Goal: Obtain resource: Download file/media

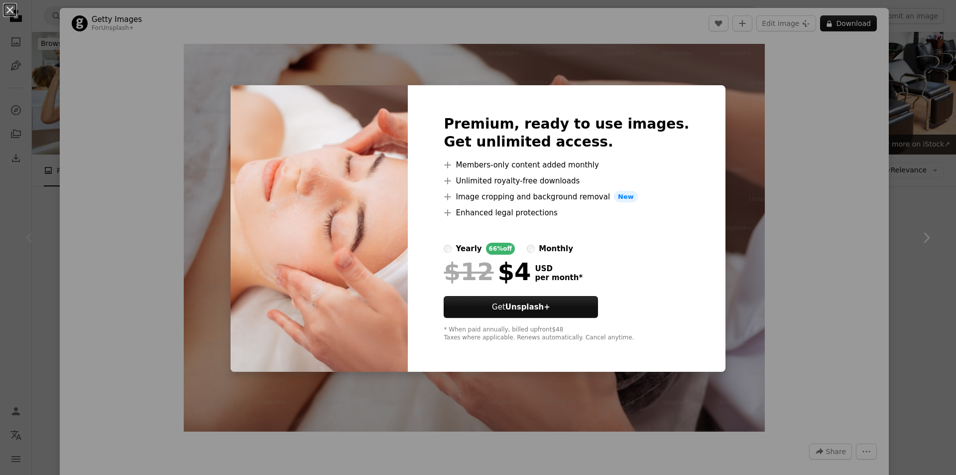
click at [541, 67] on div "An X shape Premium, ready to use images. Get unlimited access. A plus sign Memb…" at bounding box center [478, 237] width 956 height 475
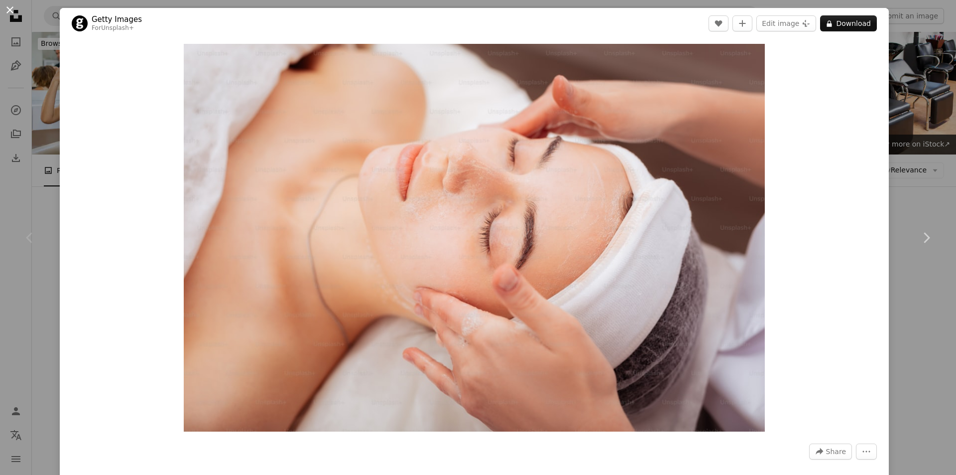
click at [5, 9] on button "An X shape" at bounding box center [10, 10] width 12 height 12
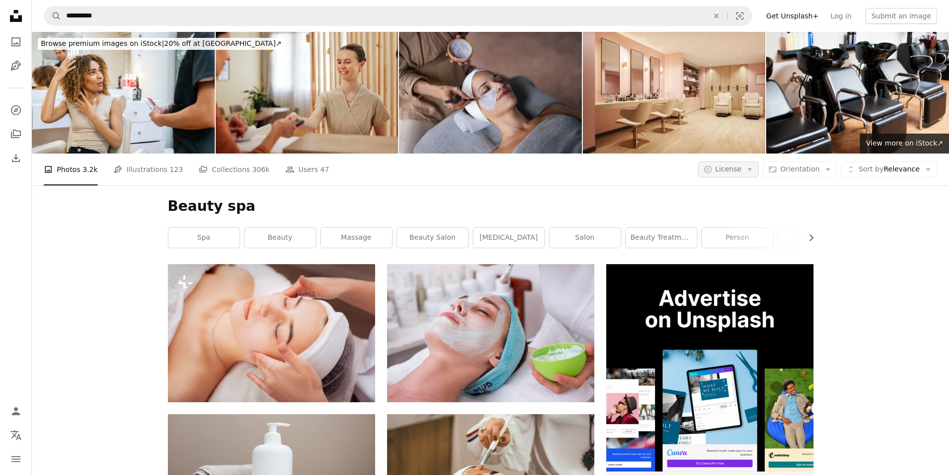
click at [752, 161] on button "A copyright icon © License Arrow down" at bounding box center [728, 169] width 61 height 16
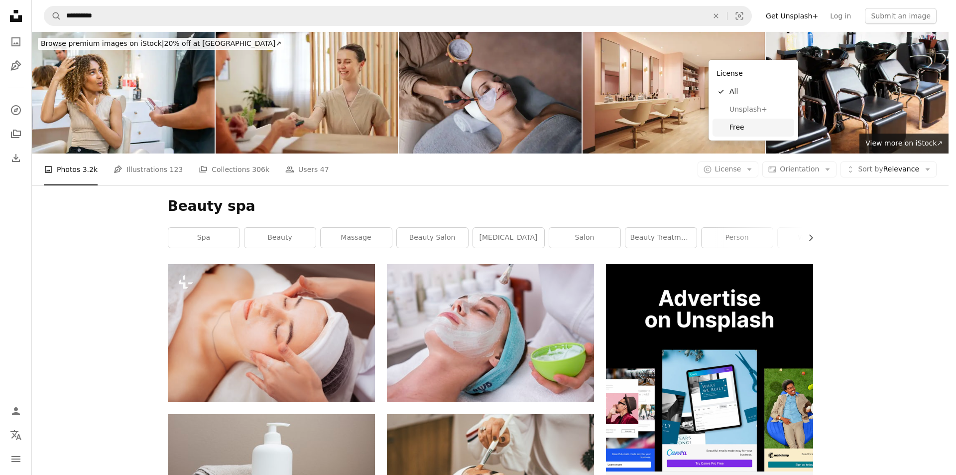
click at [738, 124] on span "Free" at bounding box center [760, 128] width 61 height 10
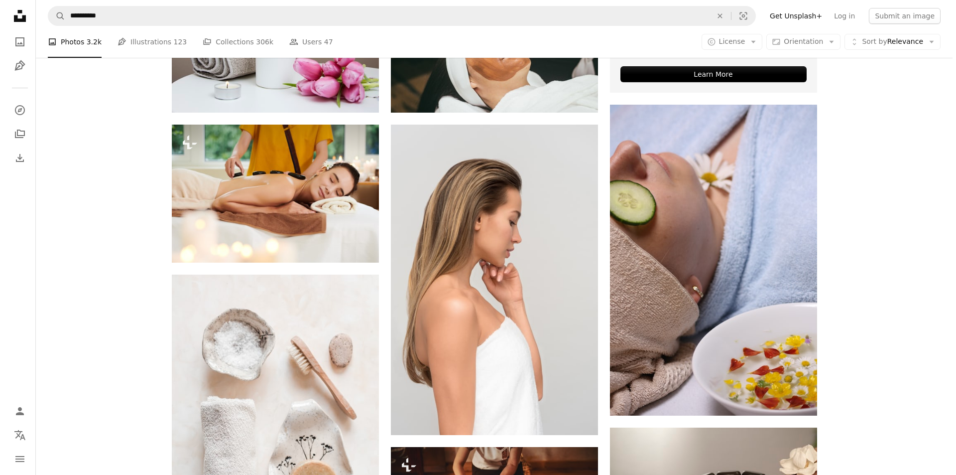
scroll to position [448, 0]
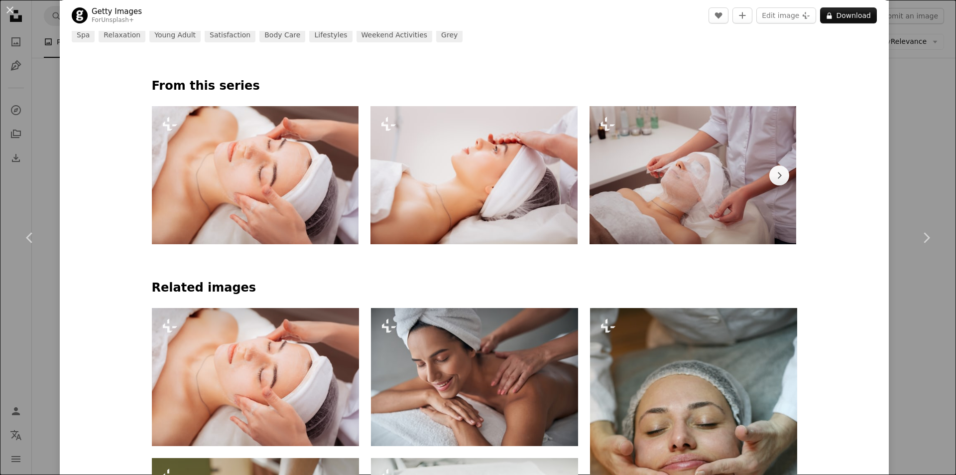
scroll to position [498, 0]
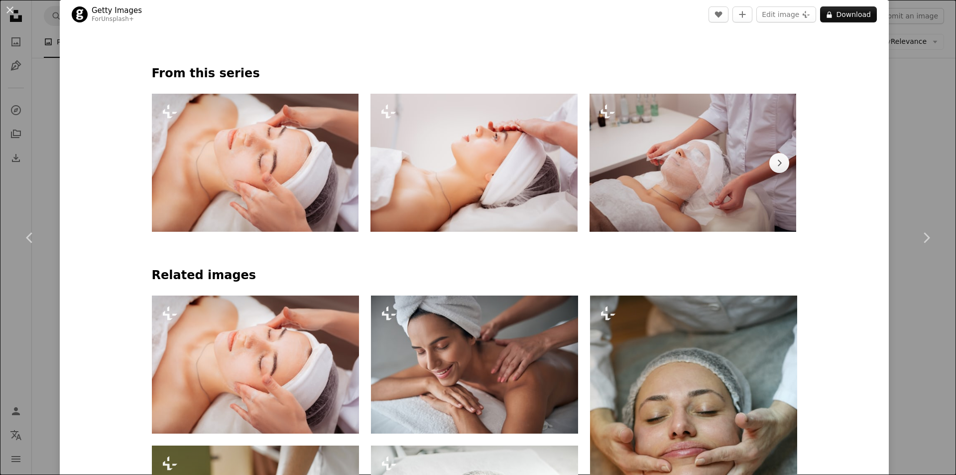
click at [308, 152] on img at bounding box center [255, 163] width 207 height 138
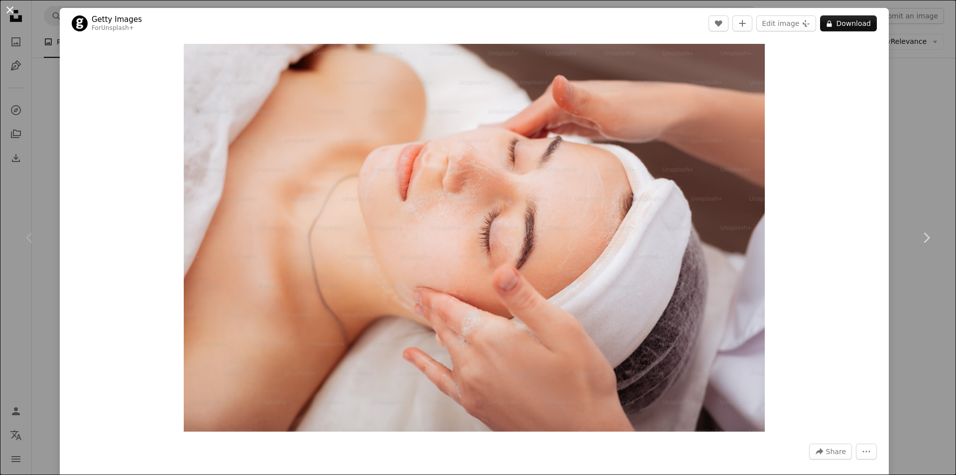
click at [10, 8] on button "An X shape" at bounding box center [10, 10] width 12 height 12
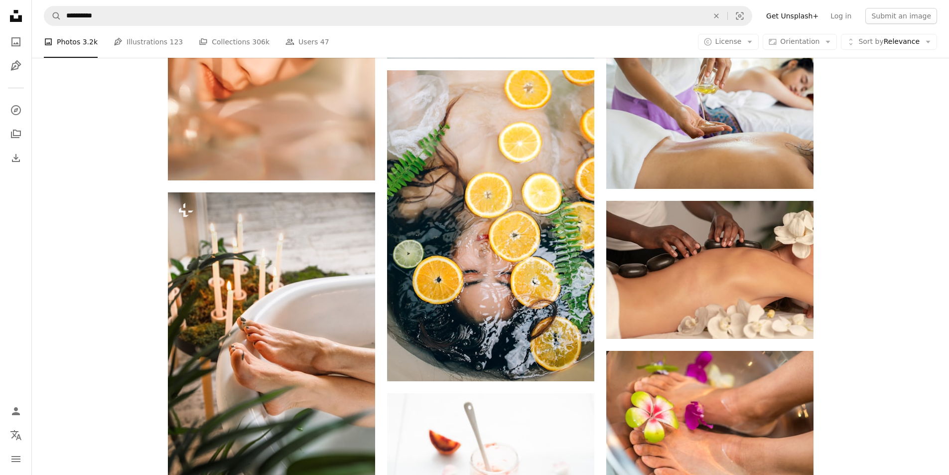
scroll to position [1295, 0]
